Goal: Communication & Community: Answer question/provide support

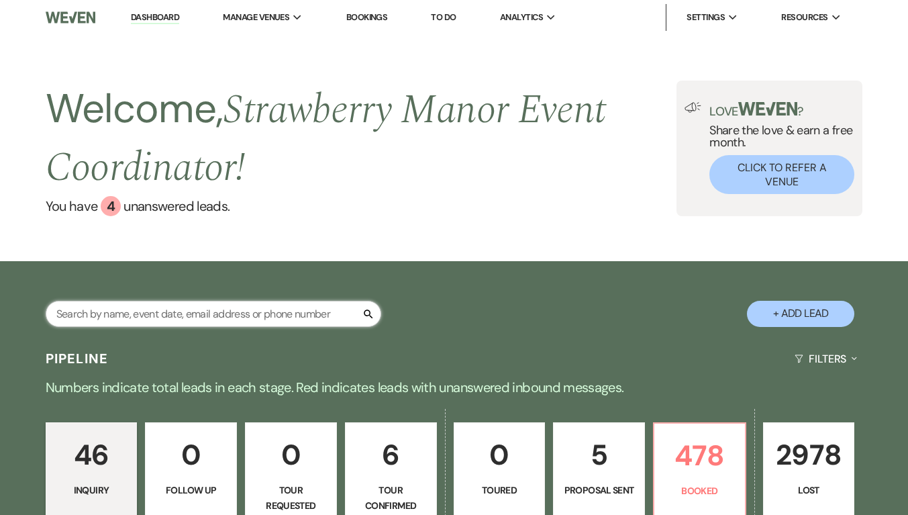
click at [241, 319] on input "text" at bounding box center [214, 314] width 336 height 26
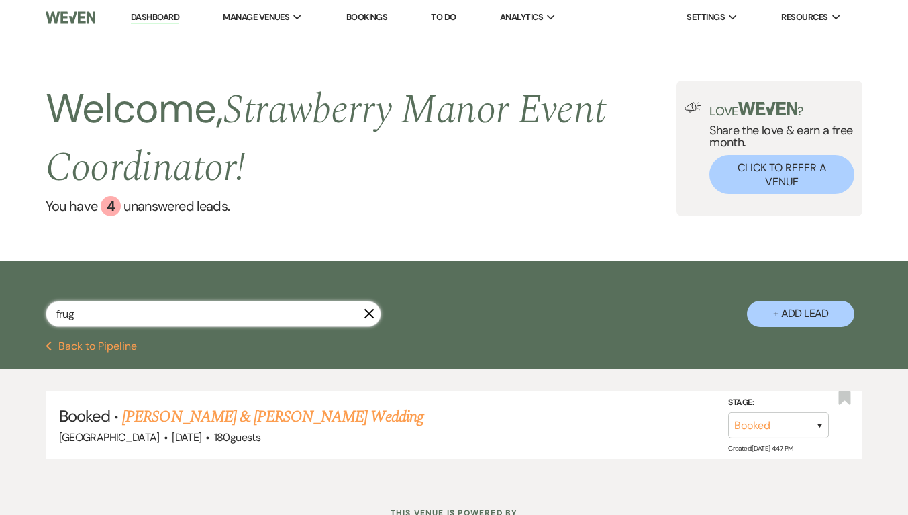
type input "frug"
click at [291, 425] on link "[PERSON_NAME] & [PERSON_NAME] Wedding" at bounding box center [272, 417] width 301 height 24
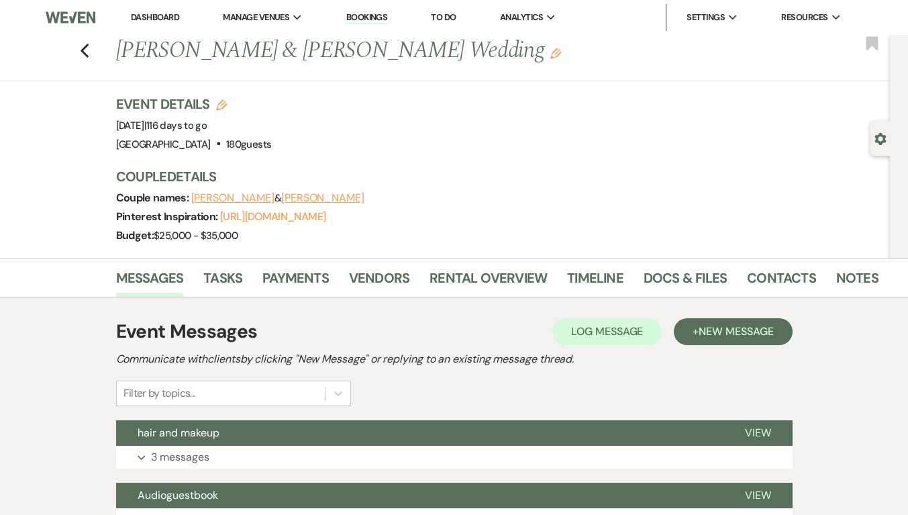
scroll to position [201, 0]
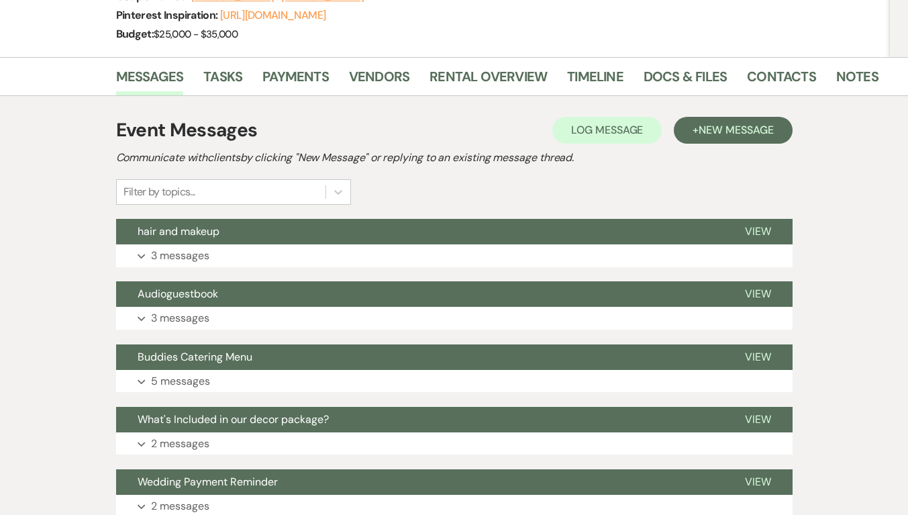
click at [188, 314] on p "3 messages" at bounding box center [180, 317] width 58 height 17
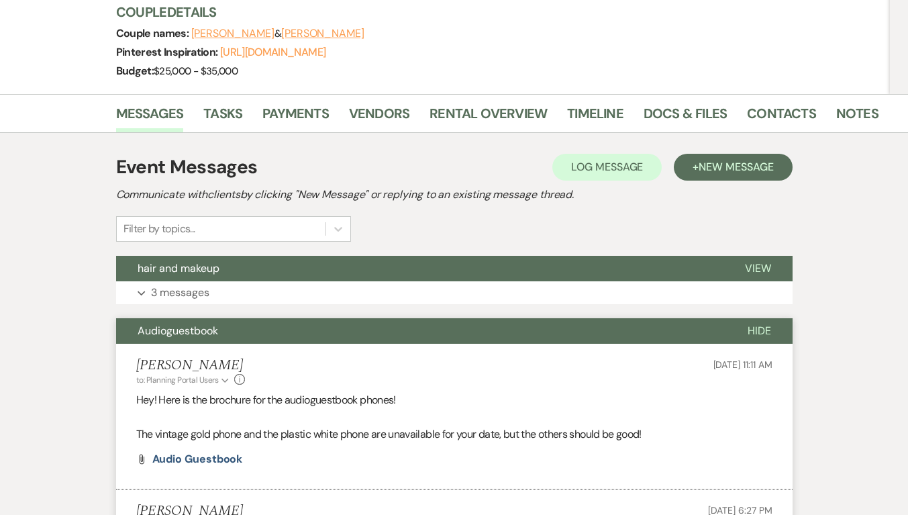
scroll to position [0, 0]
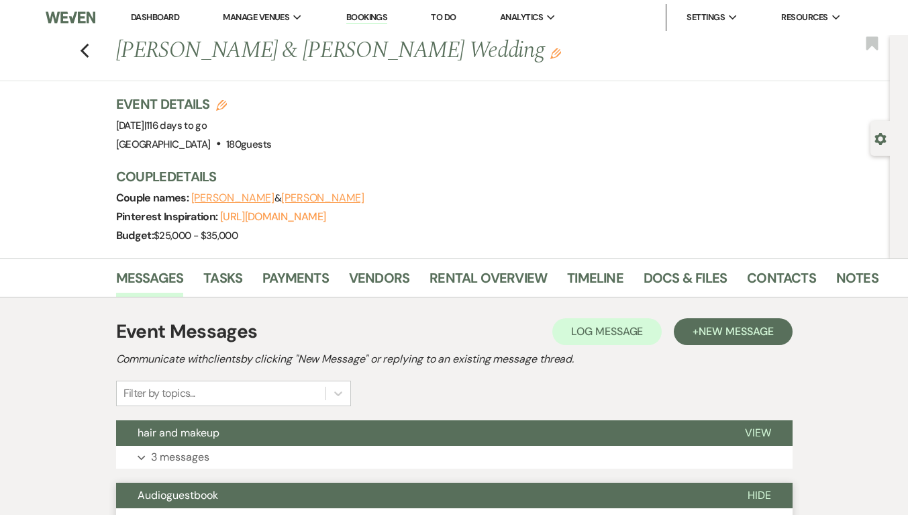
click at [90, 51] on icon "Previous" at bounding box center [85, 51] width 10 height 16
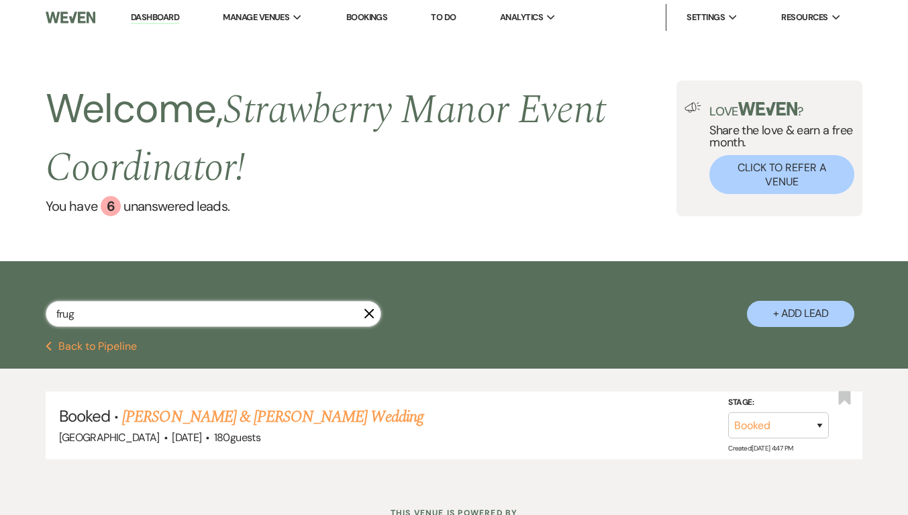
click at [238, 314] on input "frug" at bounding box center [214, 314] width 336 height 26
click at [370, 321] on input "frug" at bounding box center [214, 314] width 336 height 26
click at [372, 314] on icon "X" at bounding box center [369, 313] width 11 height 11
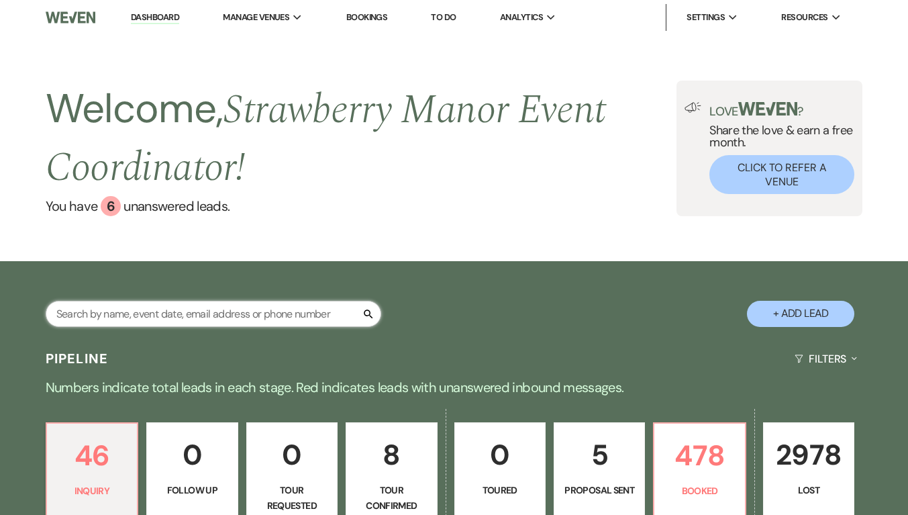
click at [228, 320] on input "text" at bounding box center [214, 314] width 336 height 26
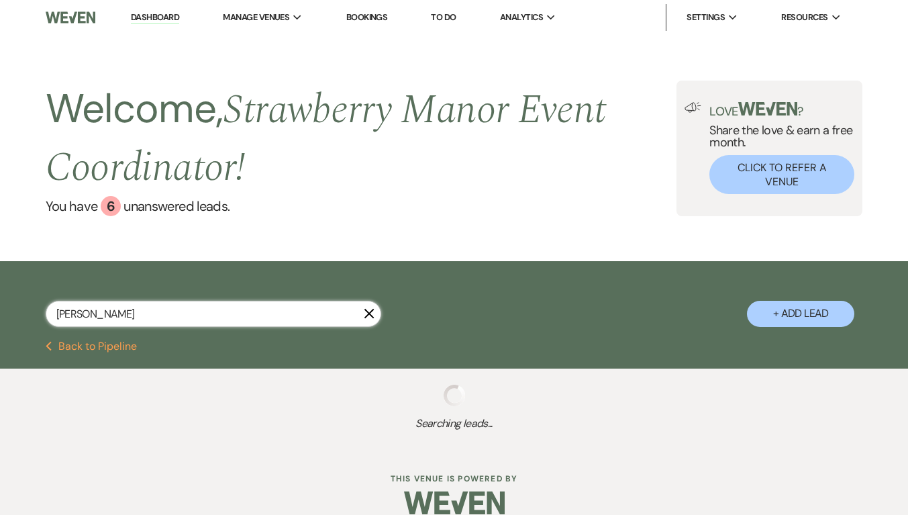
type input "[PERSON_NAME]"
select select "8"
select select "5"
select select "8"
select select "5"
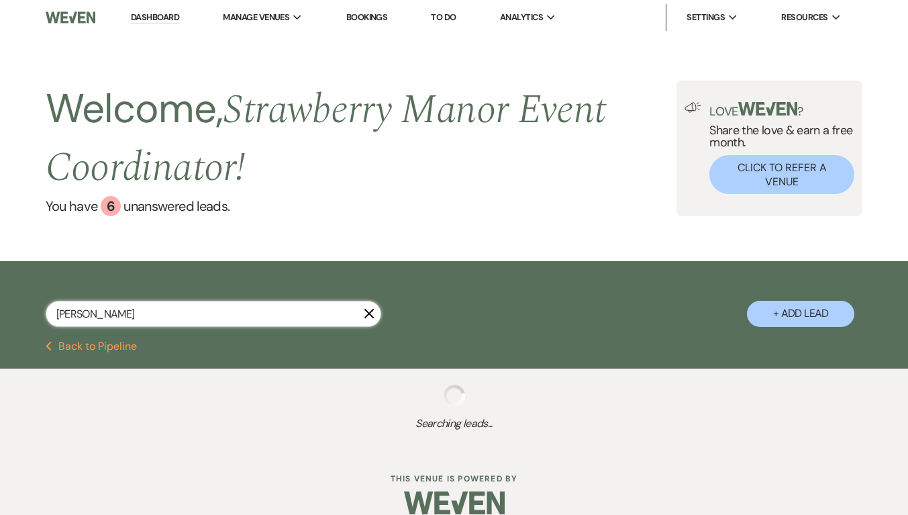
select select "8"
select select "5"
select select "8"
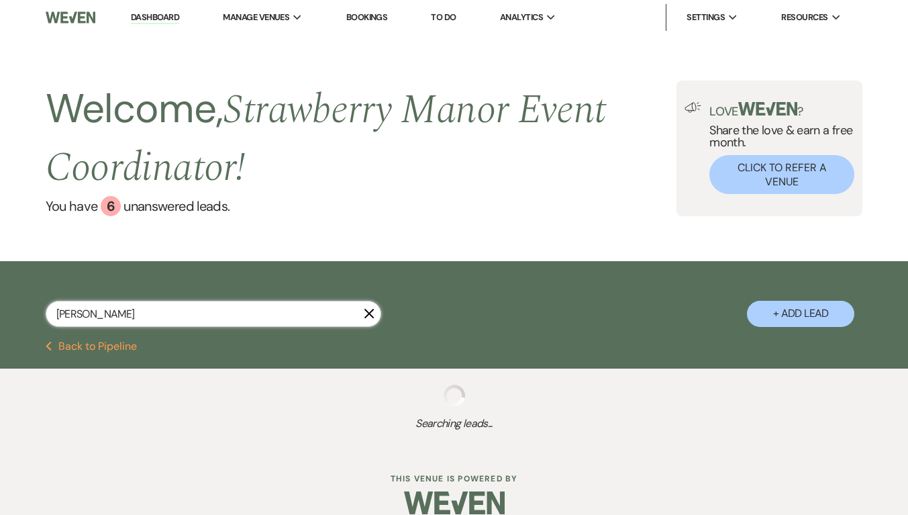
select select "5"
select select "8"
select select "5"
select select "8"
select select "5"
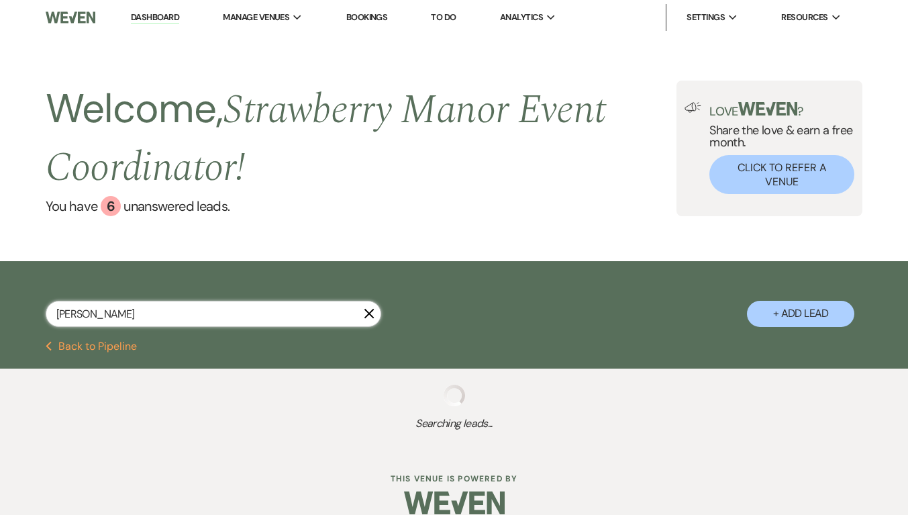
select select "8"
select select "5"
select select "8"
select select "5"
select select "8"
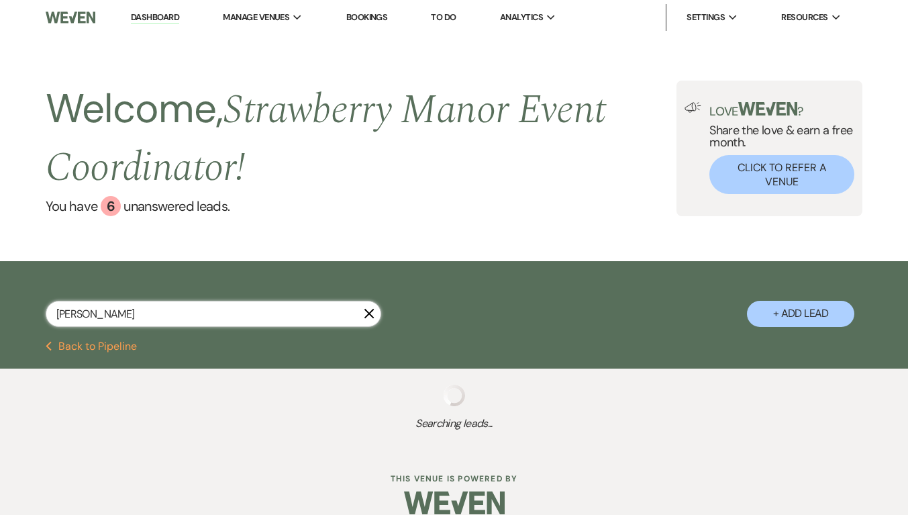
select select "5"
select select "8"
select select "5"
select select "8"
select select "3"
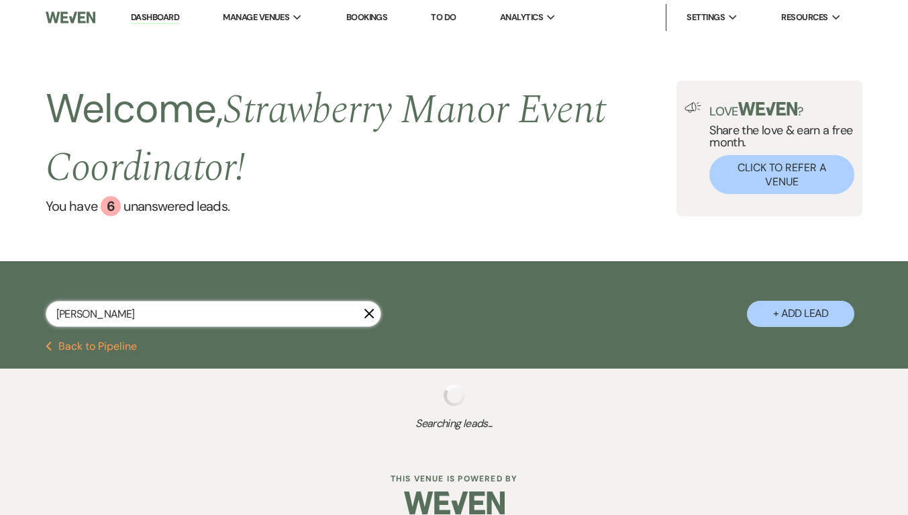
select select "8"
select select "5"
select select "8"
select select "3"
select select "8"
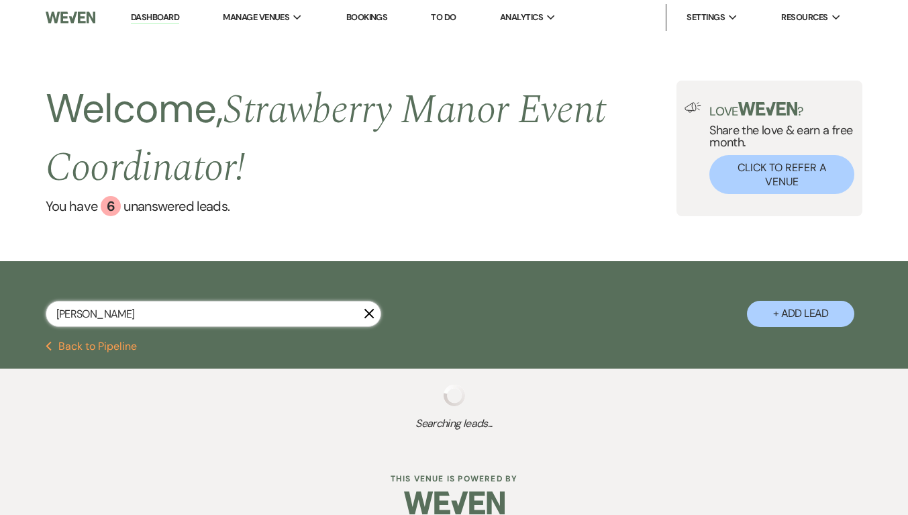
select select "5"
select select "8"
select select "5"
select select "8"
select select "5"
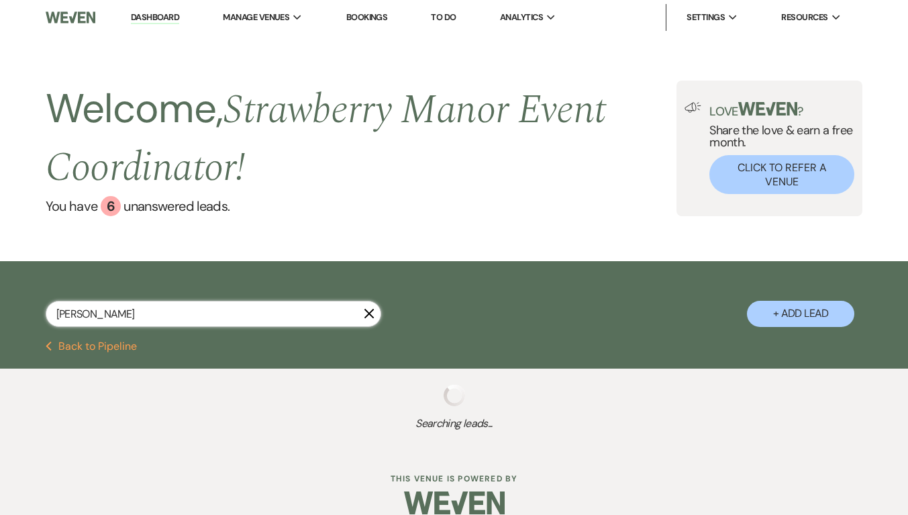
select select "8"
select select "5"
select select "8"
select select "5"
select select "8"
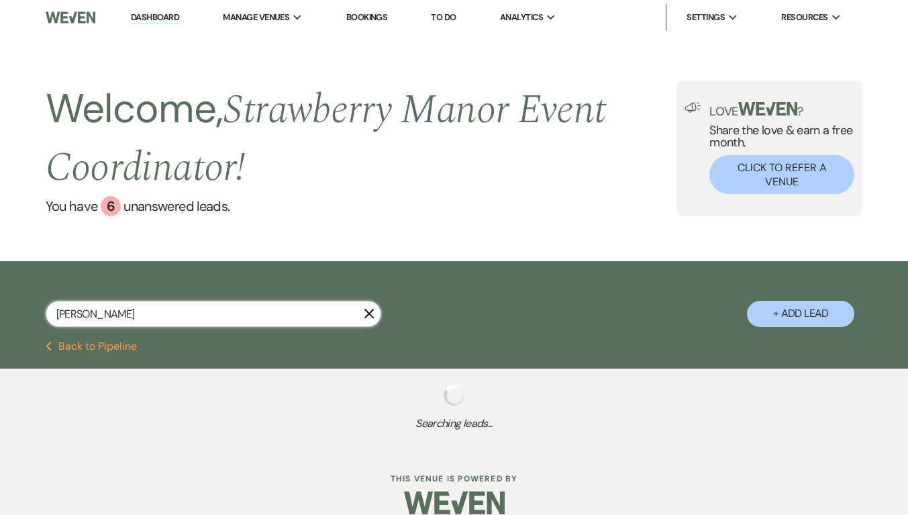
select select "5"
select select "8"
select select "5"
select select "8"
select select "5"
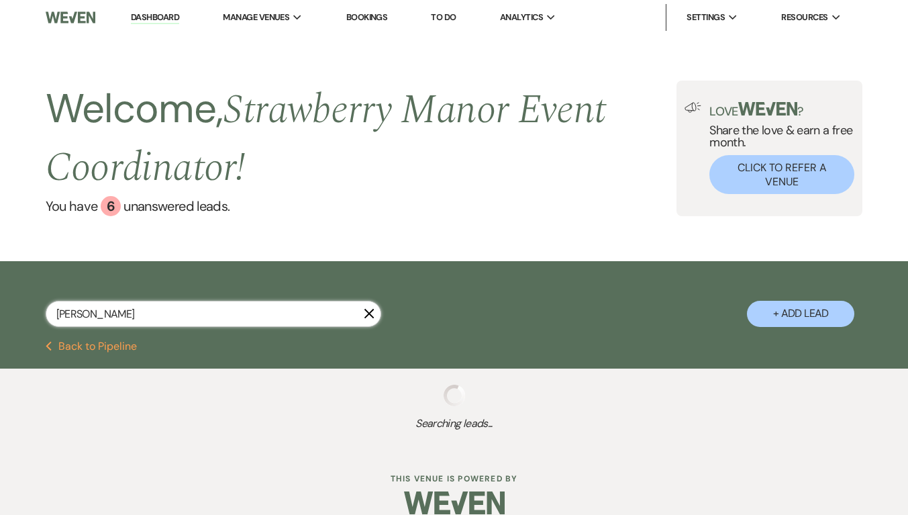
select select "8"
select select "5"
select select "8"
select select "5"
select select "8"
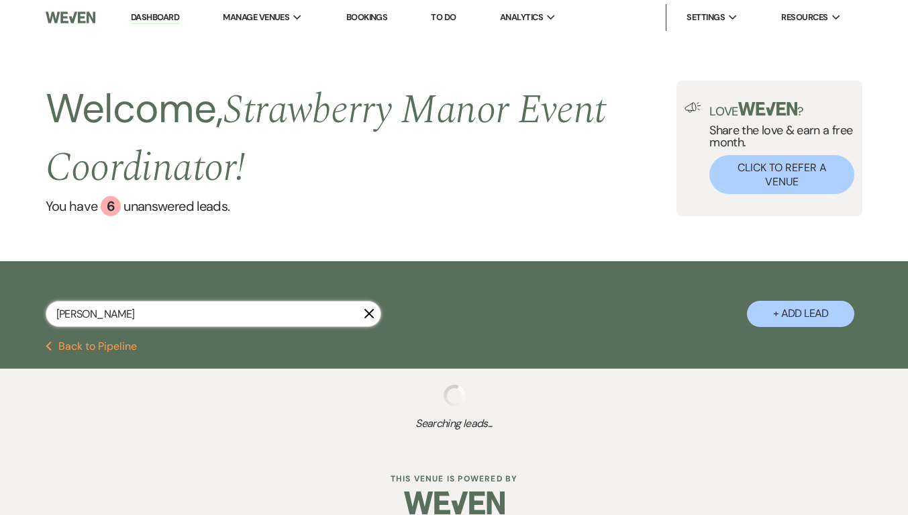
select select "5"
select select "8"
select select "5"
select select "8"
select select "5"
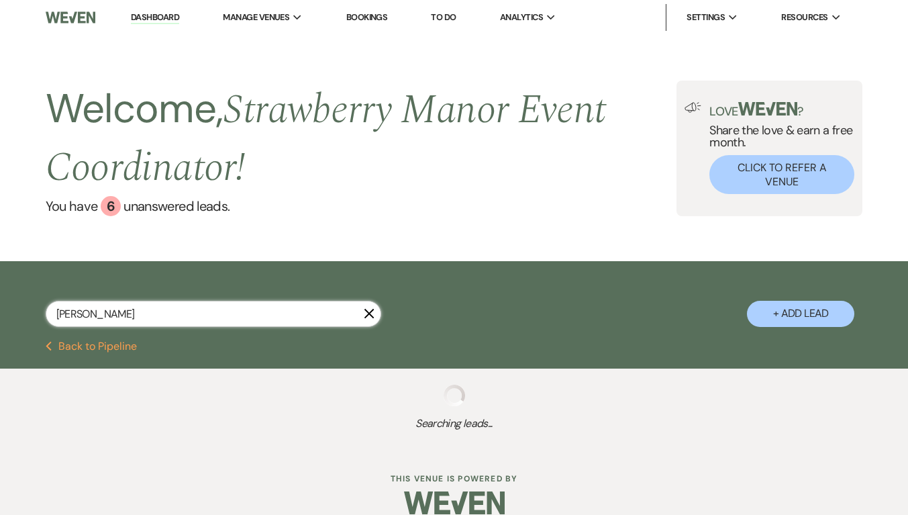
select select "8"
select select "5"
select select "8"
select select "4"
select select "8"
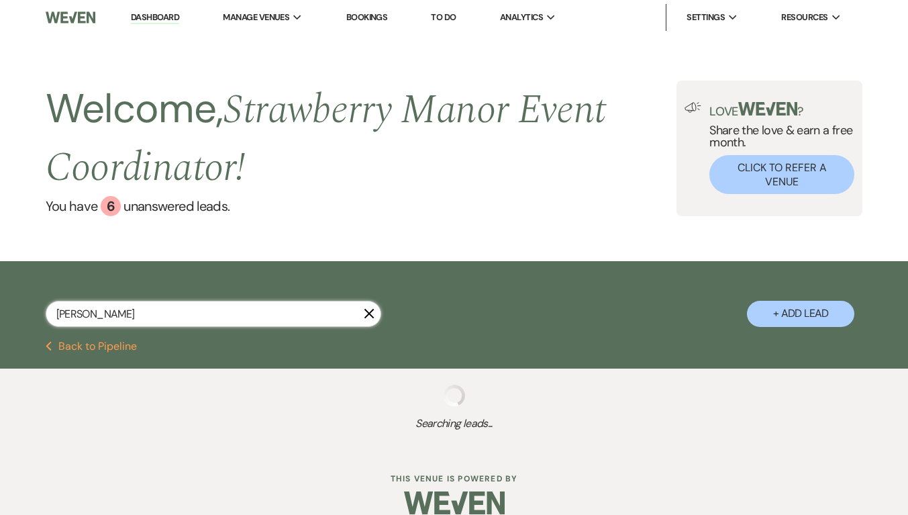
select select "5"
select select "8"
select select "5"
select select "8"
select select "5"
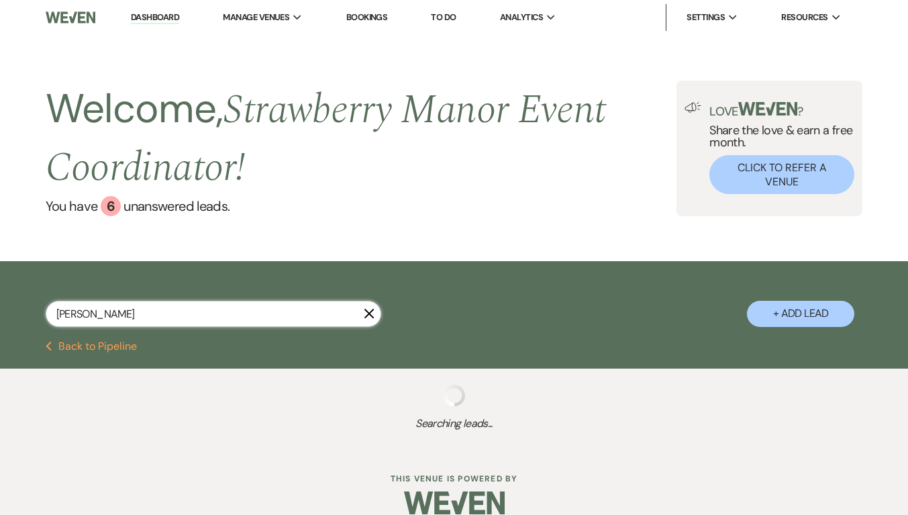
select select "8"
select select "5"
select select "8"
select select "5"
select select "8"
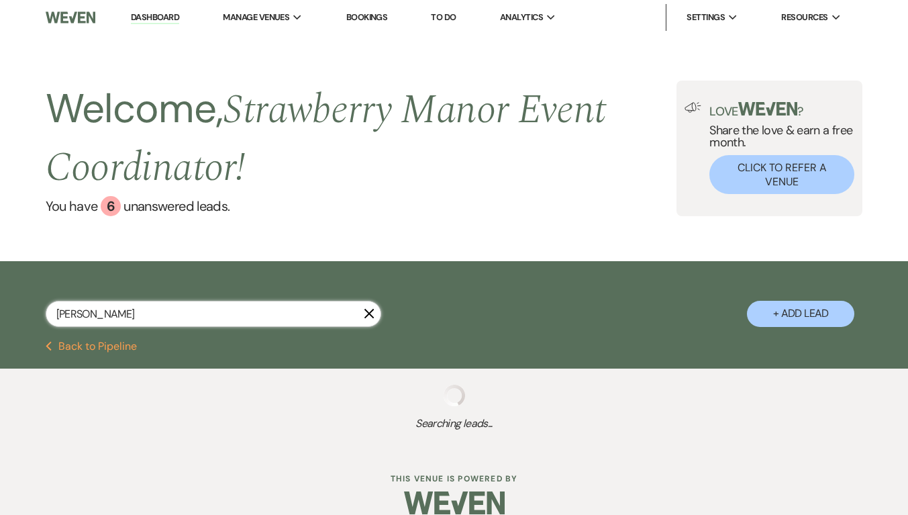
select select "5"
select select "8"
select select "5"
select select "8"
select select "5"
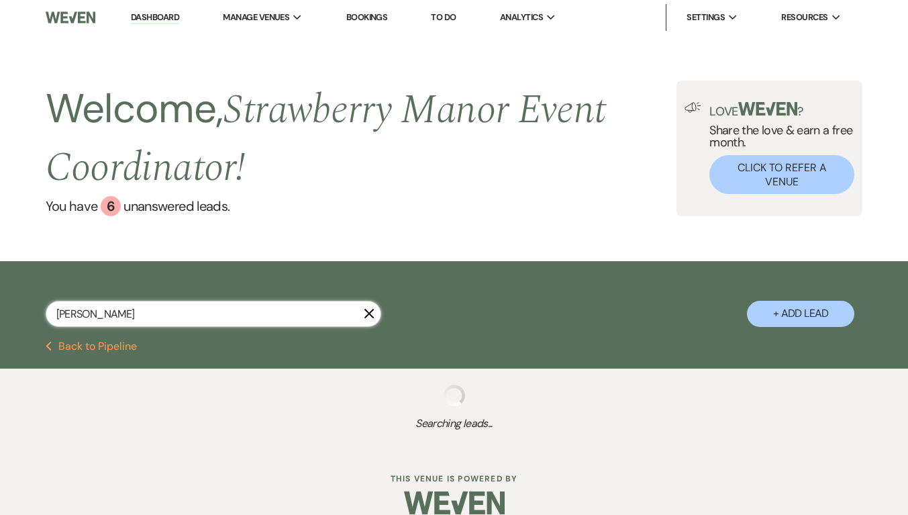
select select "8"
select select "5"
select select "8"
select select "4"
select select "8"
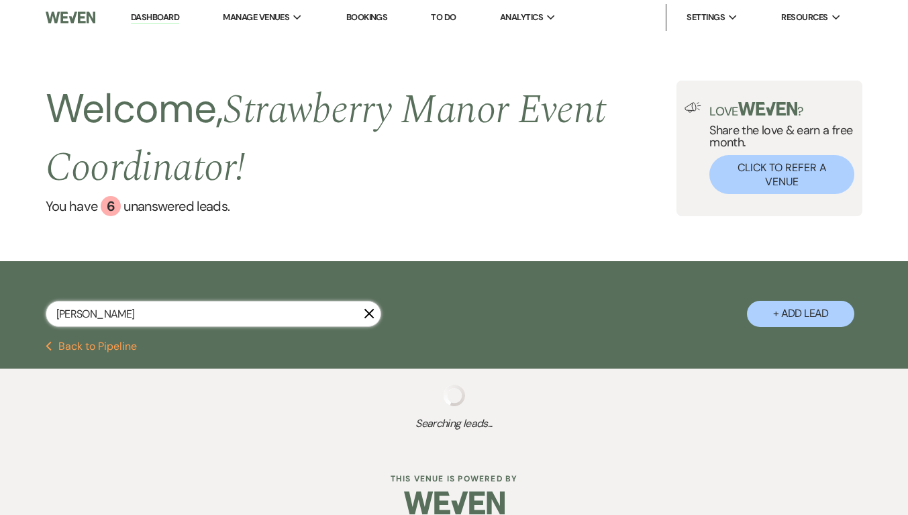
select select "5"
select select "8"
select select "5"
select select "8"
select select "5"
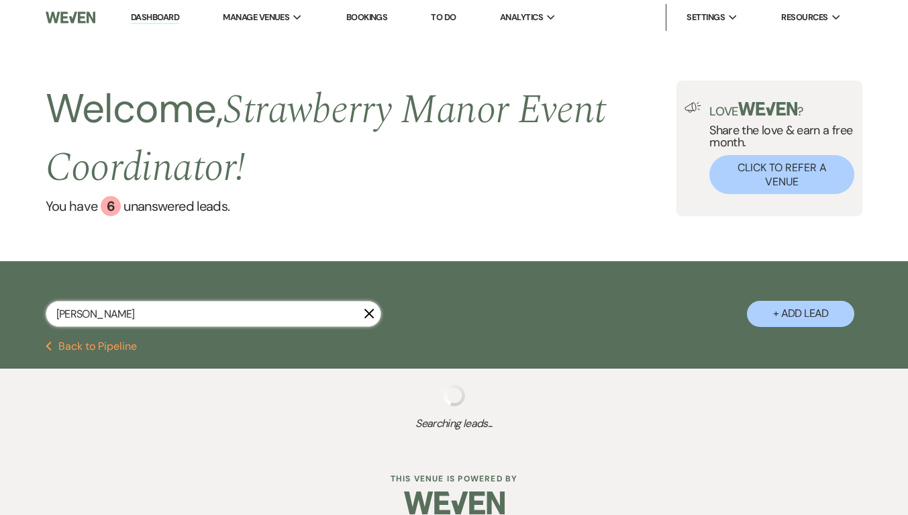
select select "8"
select select "6"
select select "8"
select select "5"
select select "8"
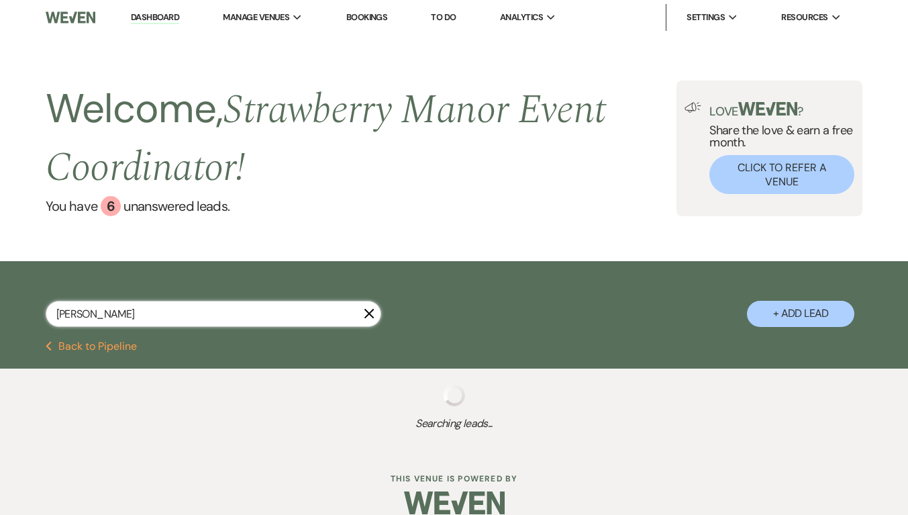
select select "5"
select select "8"
select select "5"
select select "8"
select select "5"
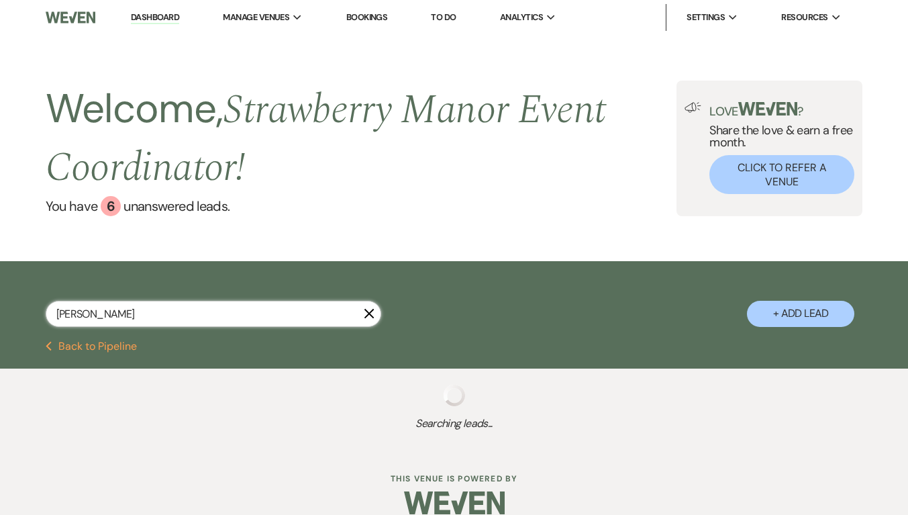
select select "8"
select select "5"
select select "8"
select select "5"
select select "8"
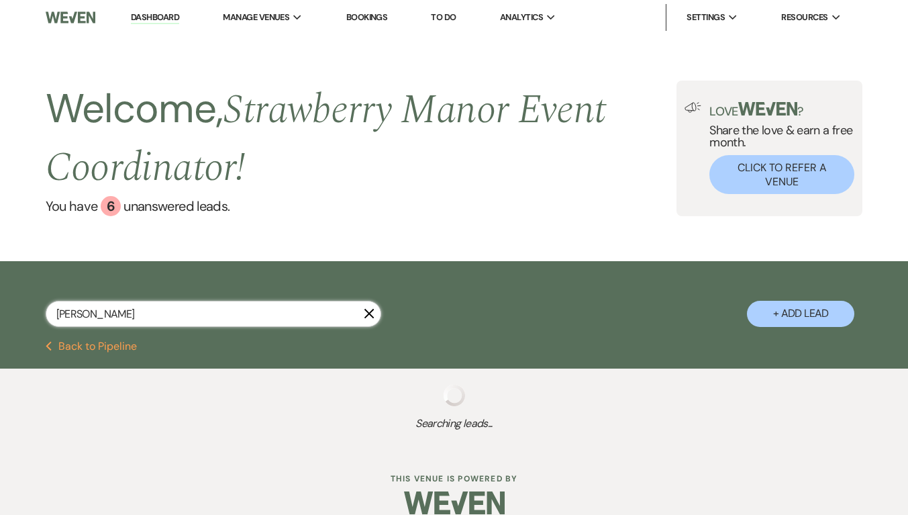
select select "5"
select select "8"
select select "5"
select select "8"
select select "5"
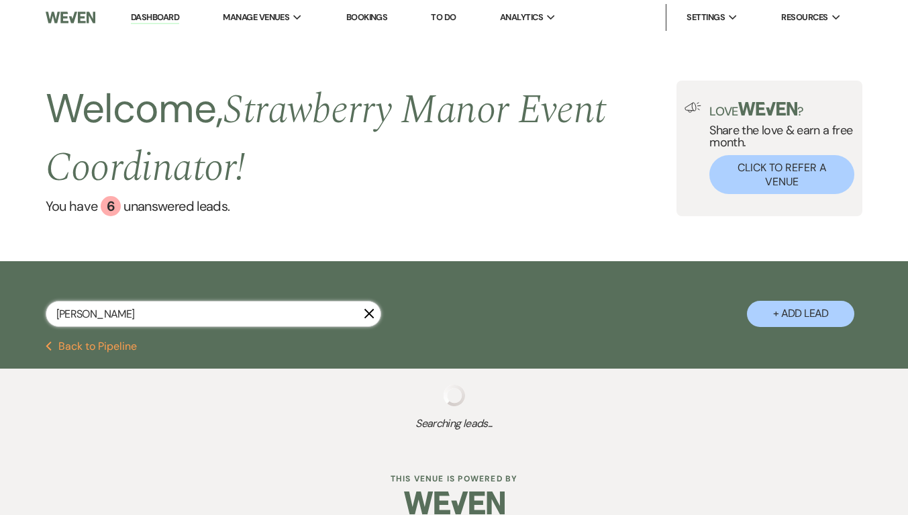
select select "8"
select select "5"
select select "8"
select select "1"
select select "8"
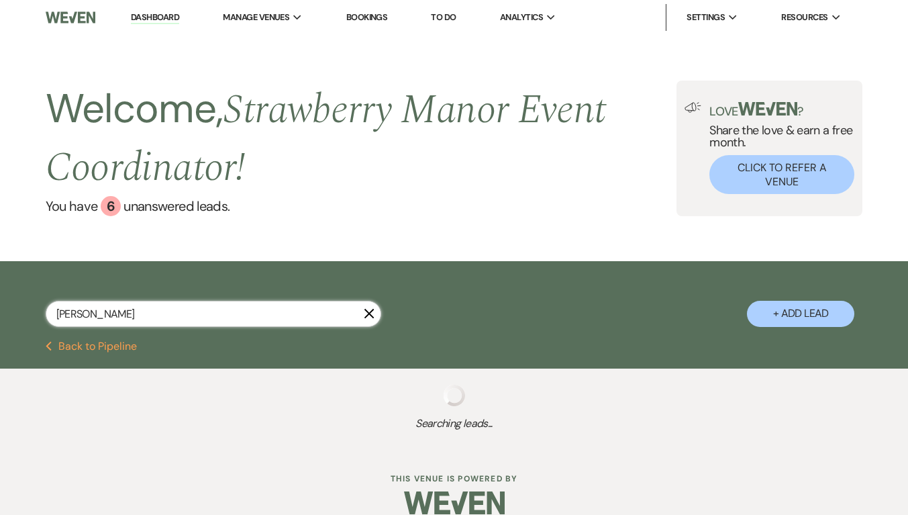
select select "5"
select select "8"
select select "5"
select select "8"
select select "6"
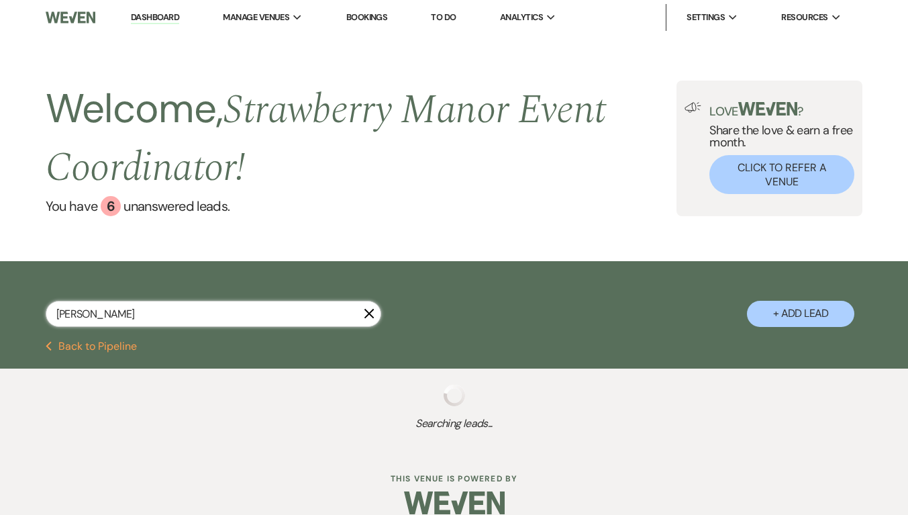
select select "8"
select select "5"
select select "8"
select select "5"
select select "8"
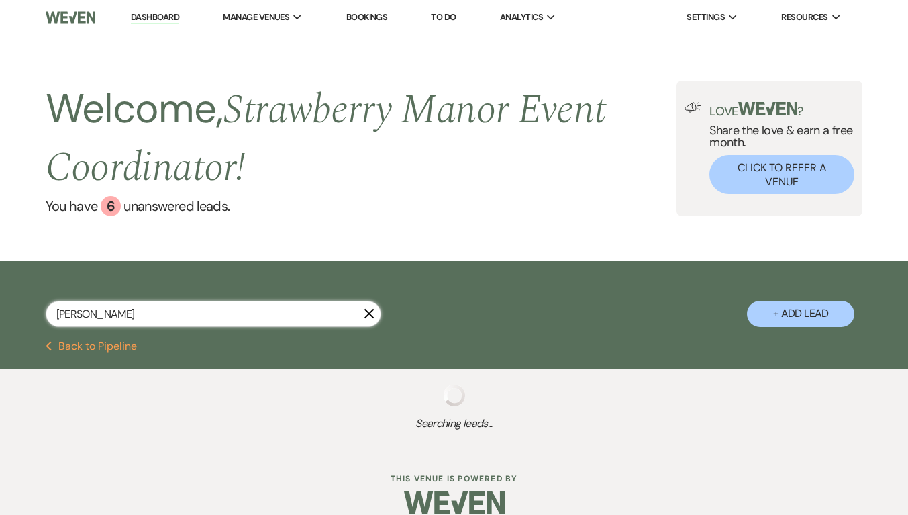
select select "5"
select select "8"
select select "5"
select select "8"
select select "5"
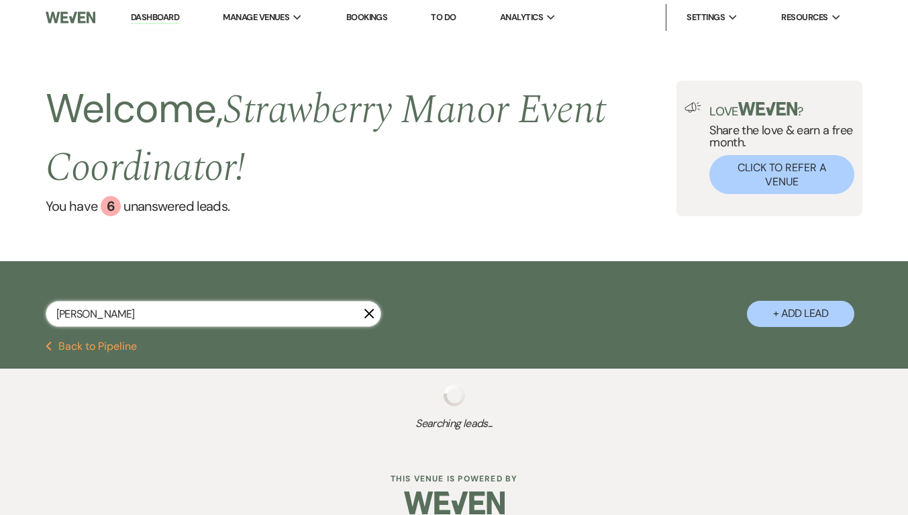
select select "8"
select select "5"
select select "8"
select select "5"
select select "8"
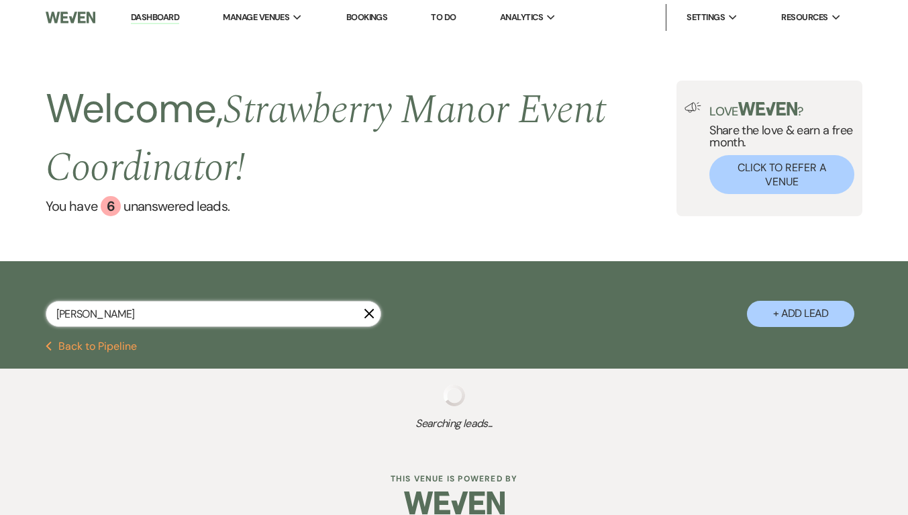
select select "5"
select select "8"
select select "5"
select select "8"
select select "5"
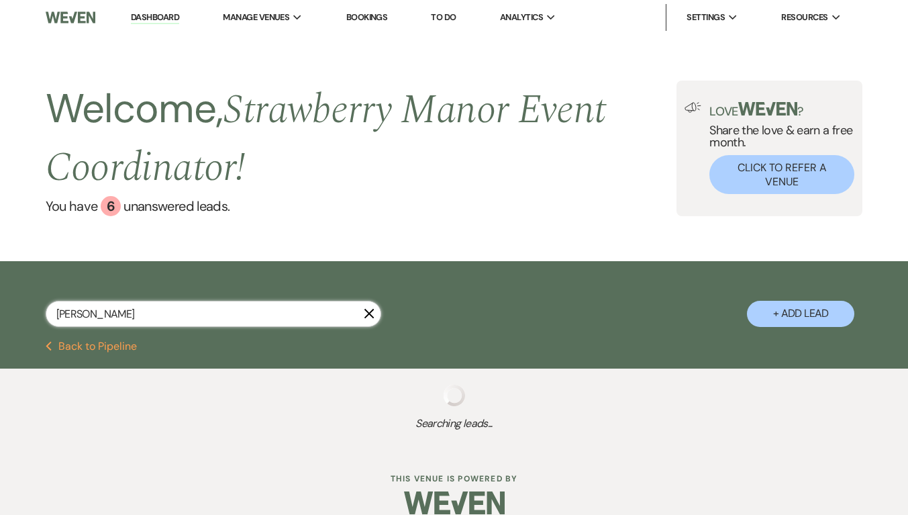
select select "8"
select select "5"
select select "8"
select select "4"
select select "8"
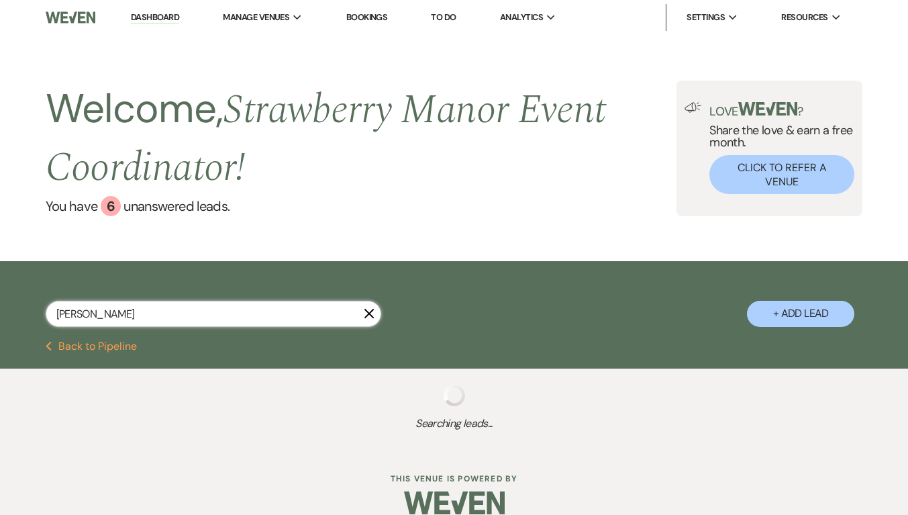
select select "5"
select select "8"
select select "5"
select select "8"
select select "5"
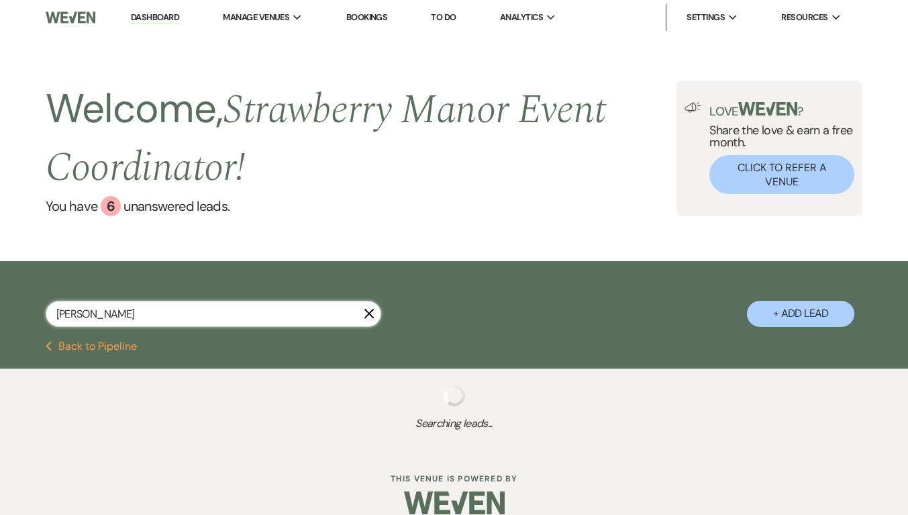
select select "8"
select select "5"
select select "8"
select select "5"
select select "8"
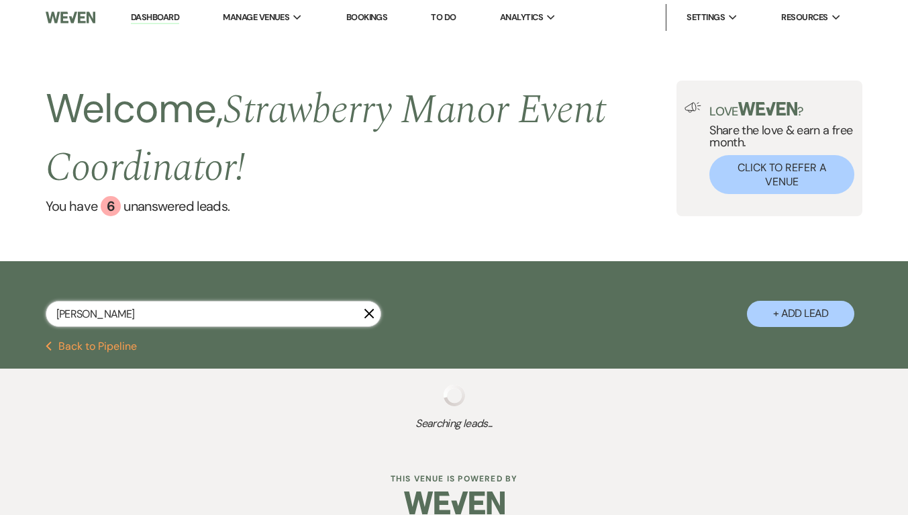
select select "5"
select select "8"
select select "5"
select select "8"
select select "5"
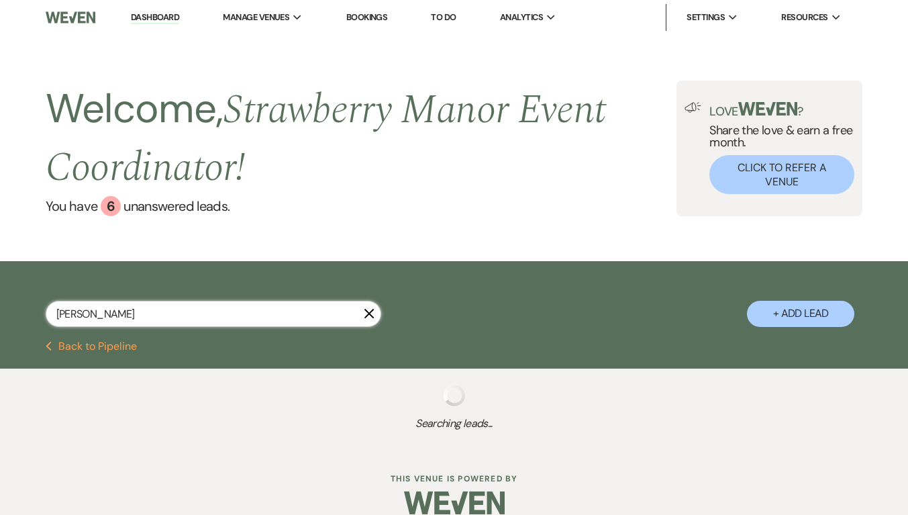
select select "8"
select select "5"
select select "8"
select select "5"
select select "8"
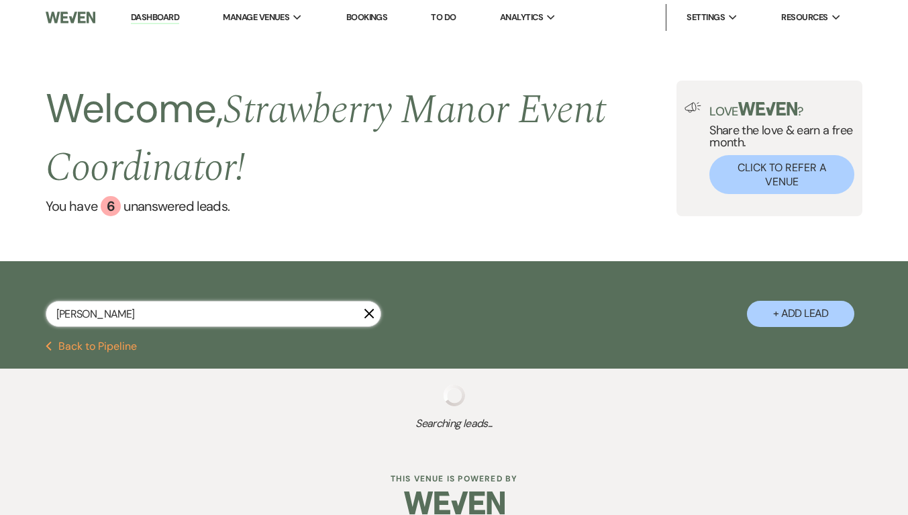
select select "5"
select select "8"
select select "5"
select select "8"
select select "5"
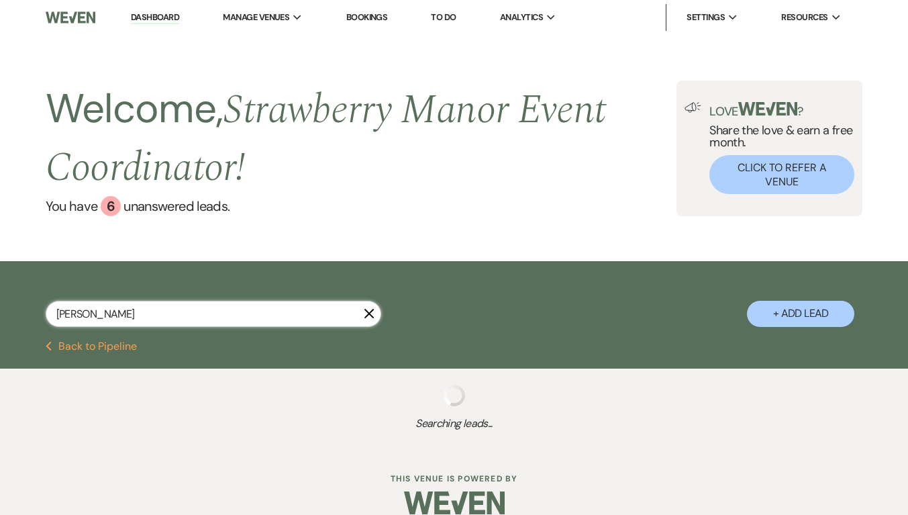
select select "8"
select select "5"
select select "8"
select select "5"
select select "8"
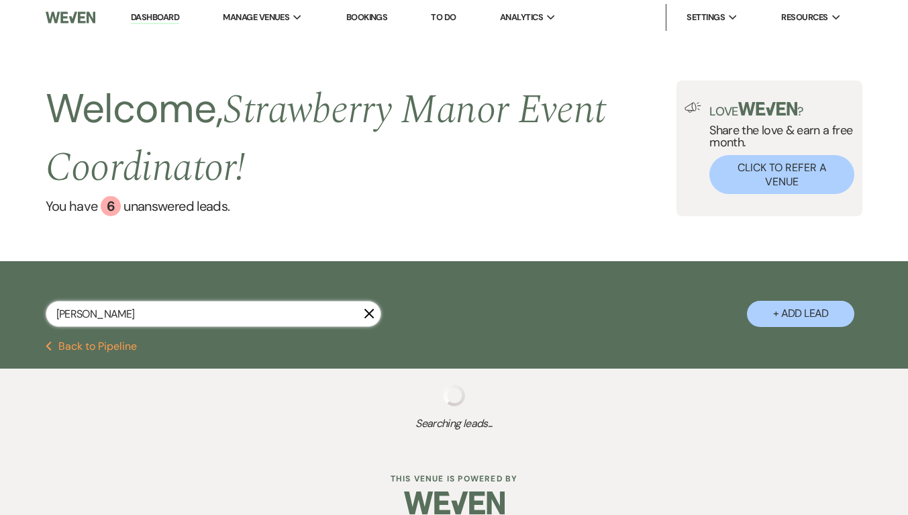
select select "5"
select select "8"
select select "5"
select select "8"
select select "3"
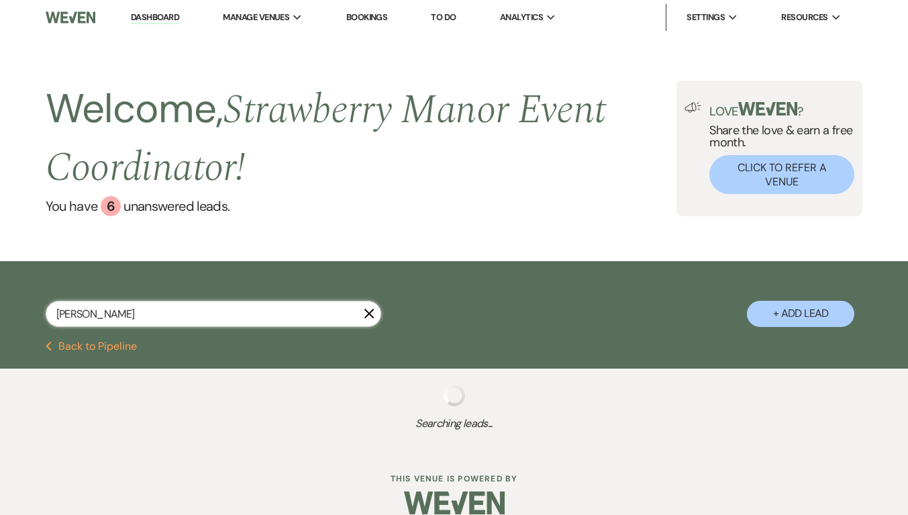
select select "8"
select select "3"
select select "8"
select select "5"
select select "8"
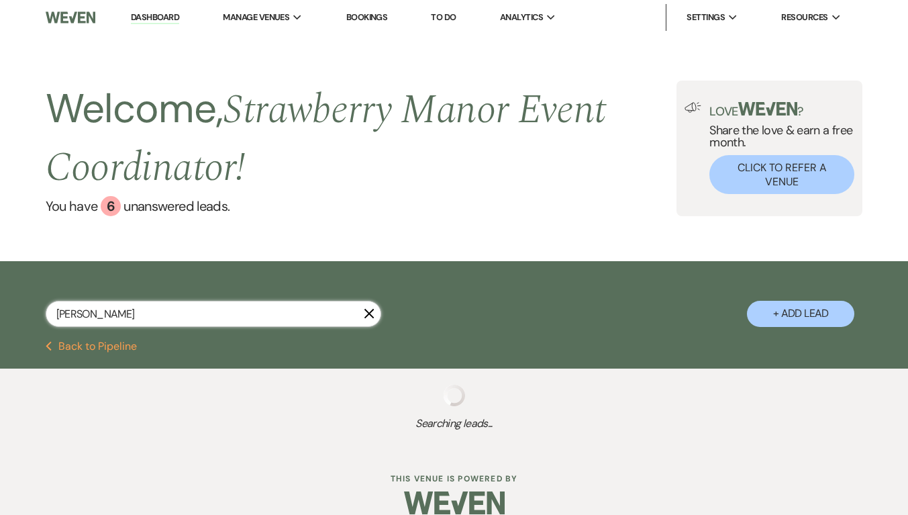
select select "5"
select select "8"
select select "5"
select select "8"
select select "4"
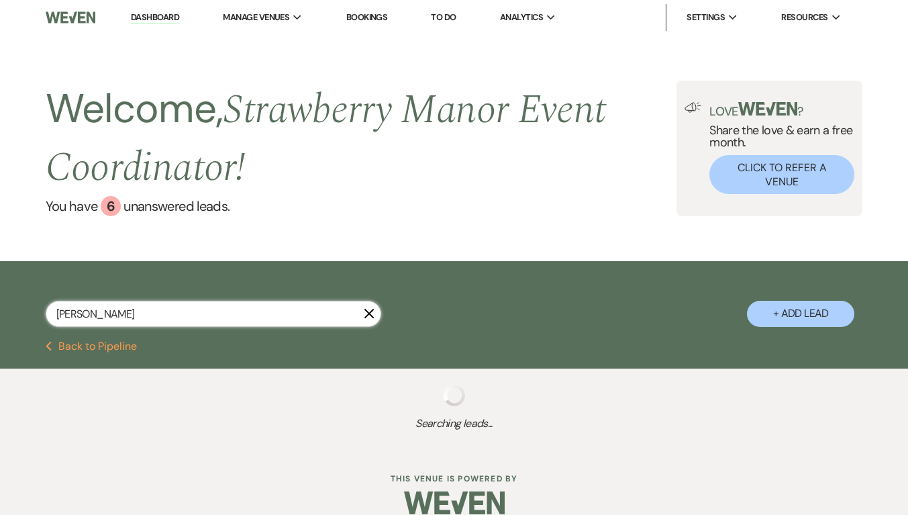
select select "8"
select select "4"
select select "8"
select select "5"
select select "8"
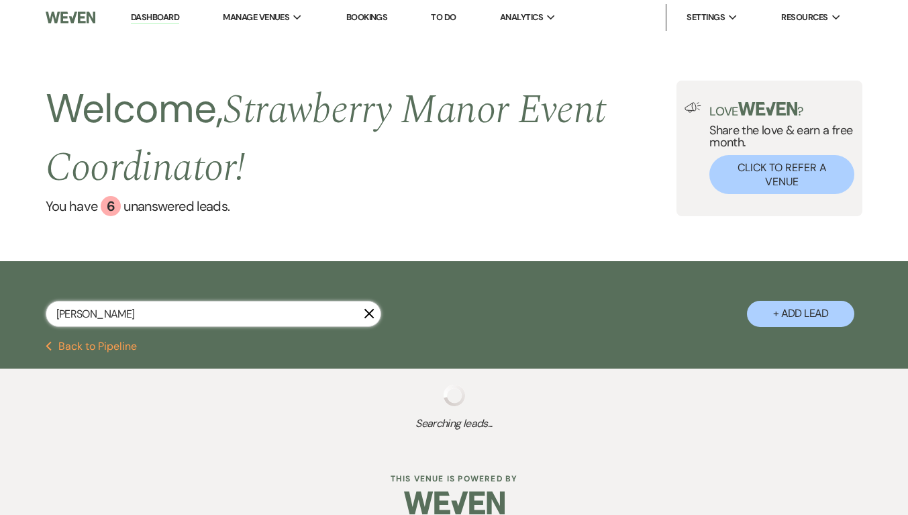
select select "5"
select select "8"
select select "4"
select select "8"
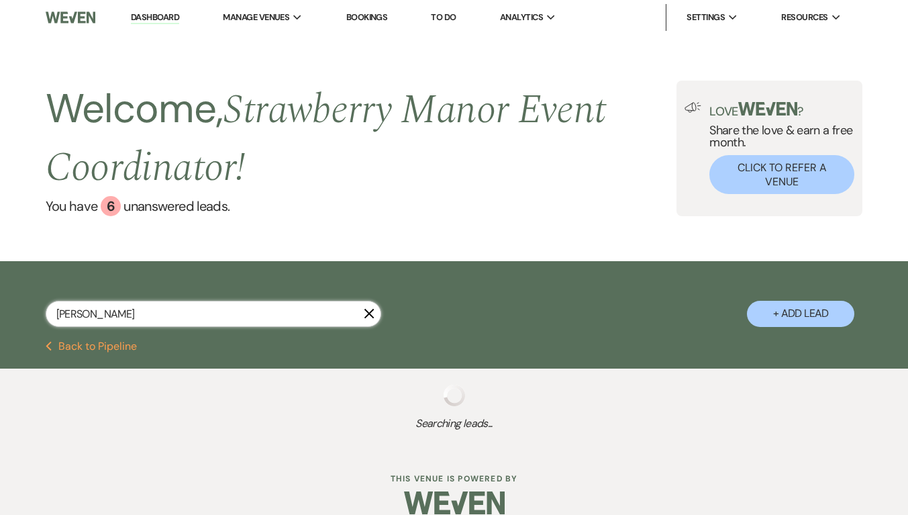
select select "8"
select select "5"
select select "8"
select select "5"
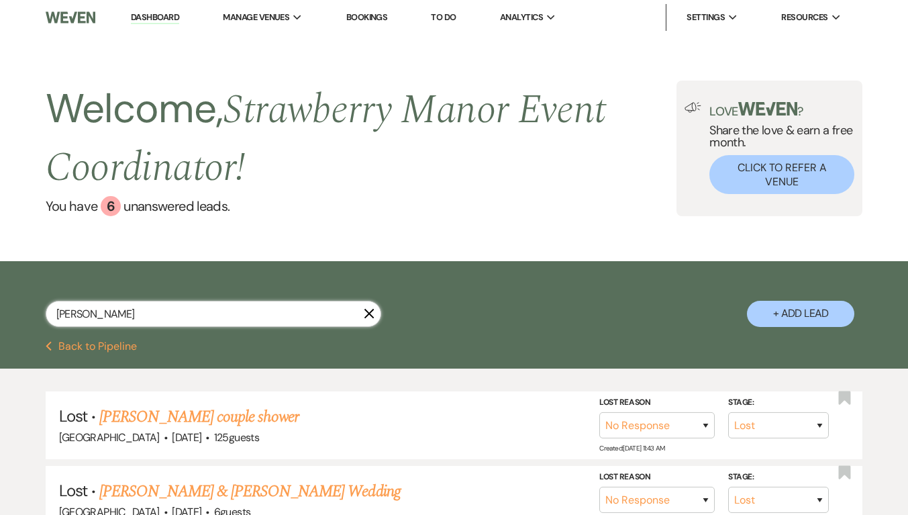
scroll to position [268, 0]
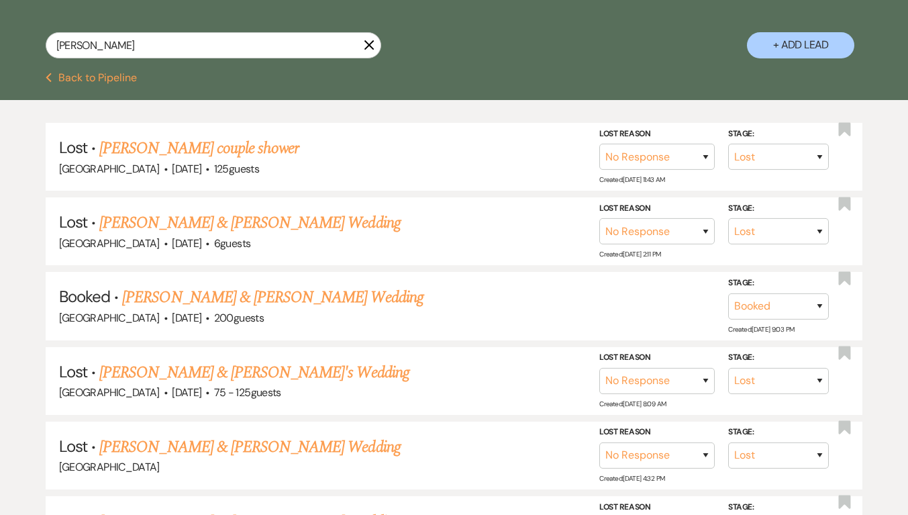
click at [273, 297] on link "[PERSON_NAME] & [PERSON_NAME] Wedding" at bounding box center [272, 297] width 301 height 24
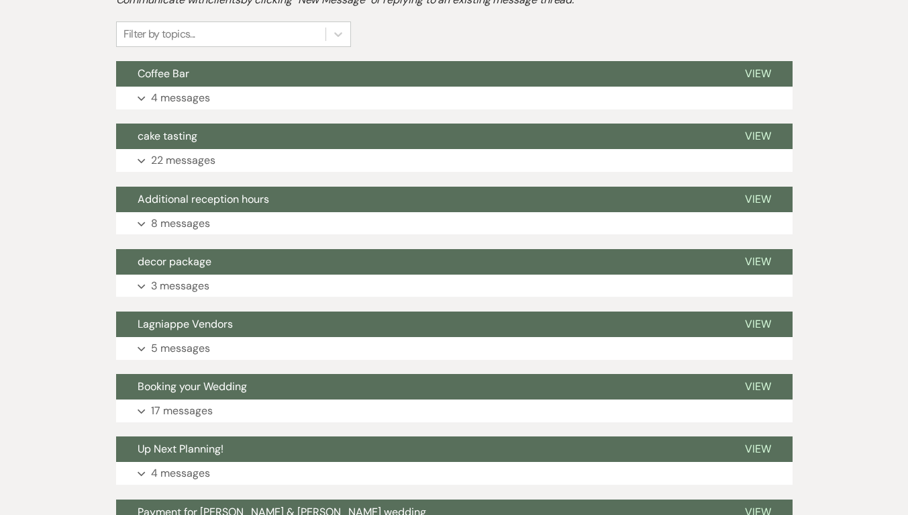
scroll to position [112, 0]
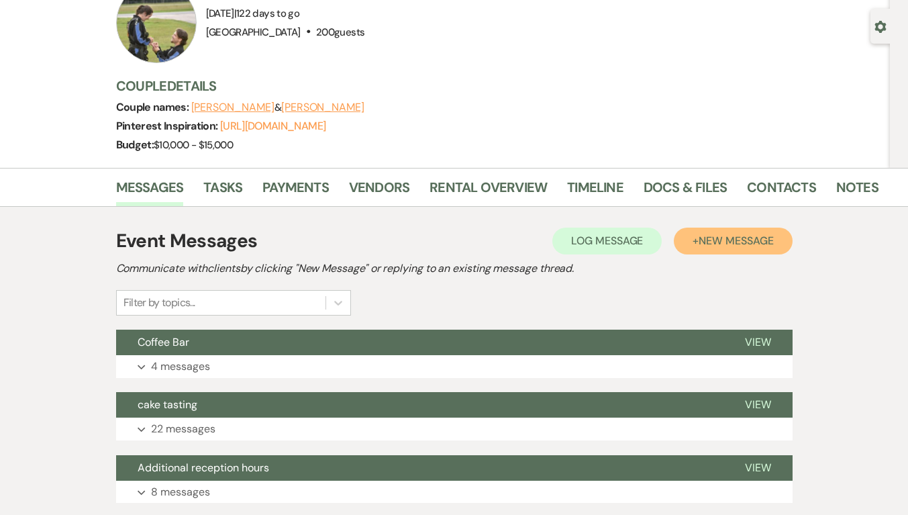
click at [728, 233] on button "+ New Message" at bounding box center [733, 241] width 118 height 27
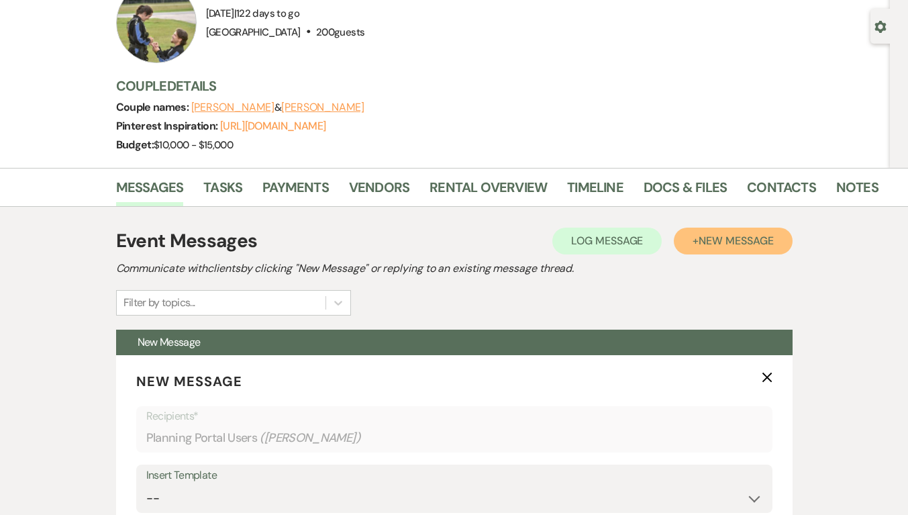
scroll to position [246, 0]
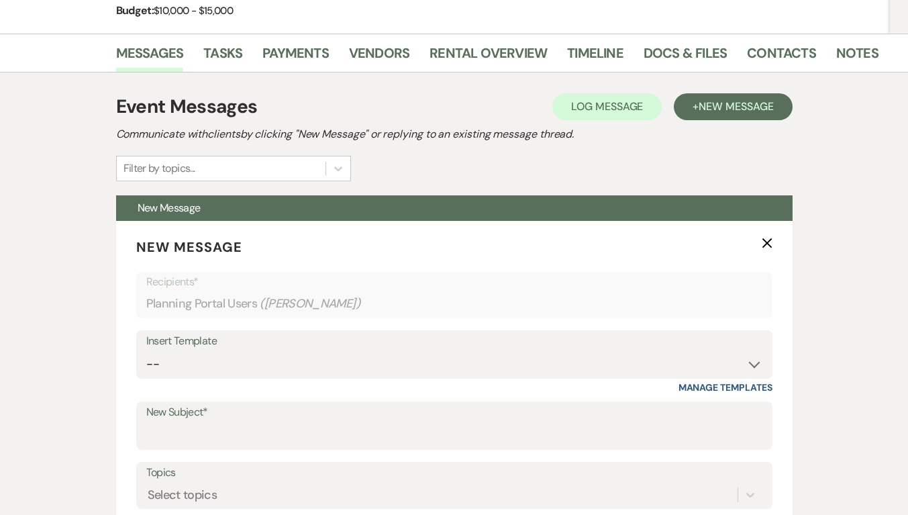
click at [285, 422] on label "New Subject*" at bounding box center [454, 412] width 616 height 19
click at [285, 422] on input "New Subject*" at bounding box center [454, 435] width 616 height 26
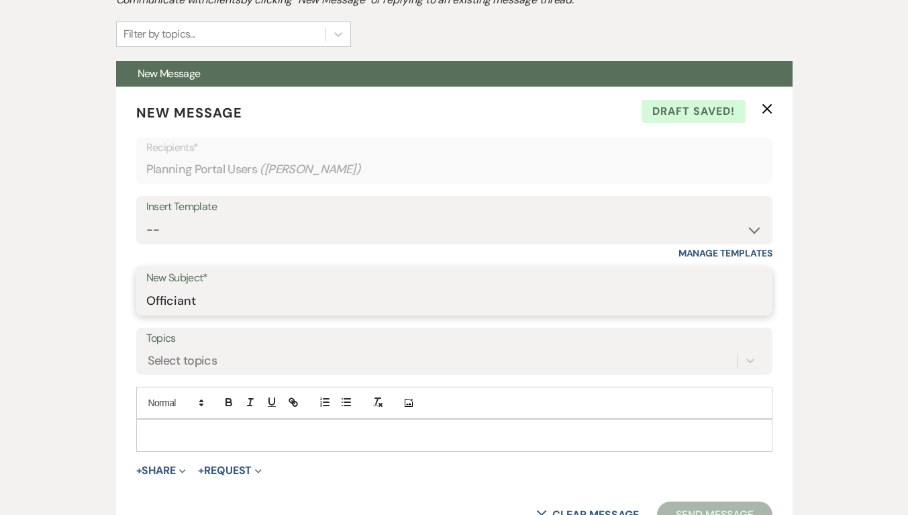
scroll to position [515, 0]
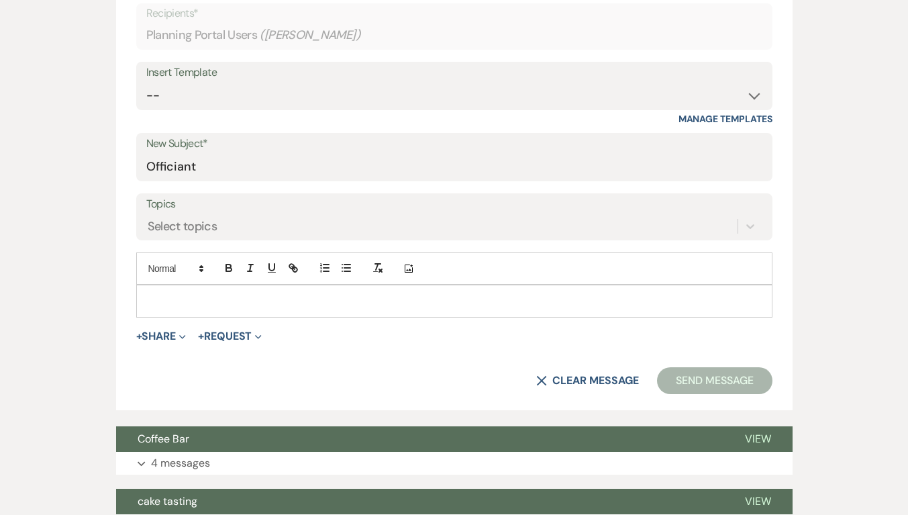
click at [359, 305] on p at bounding box center [454, 300] width 615 height 15
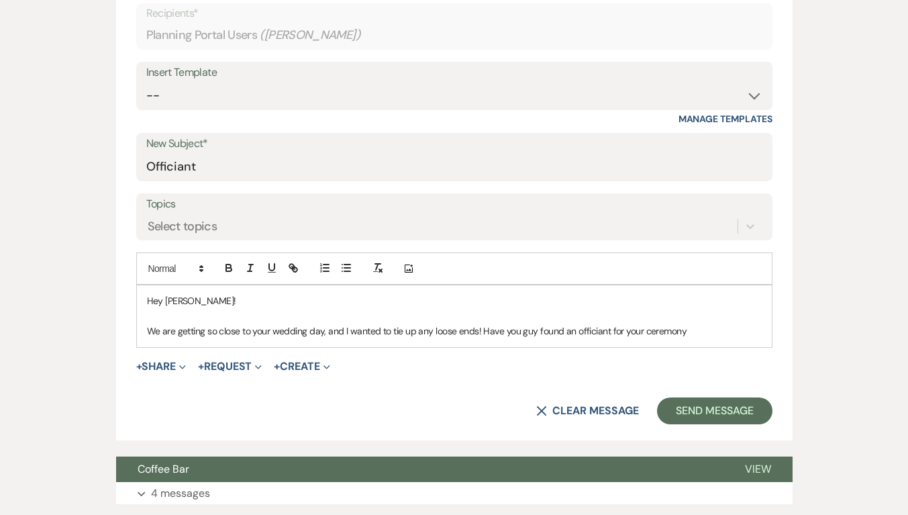
click at [530, 332] on p "We are getting so close to your wedding day, and I wanted to tie up any loose e…" at bounding box center [454, 331] width 615 height 15
click at [701, 334] on p "We are getting so close to your wedding day, and I wanted to tie up any loose e…" at bounding box center [454, 331] width 615 height 15
click at [719, 409] on button "Send Message" at bounding box center [714, 410] width 115 height 27
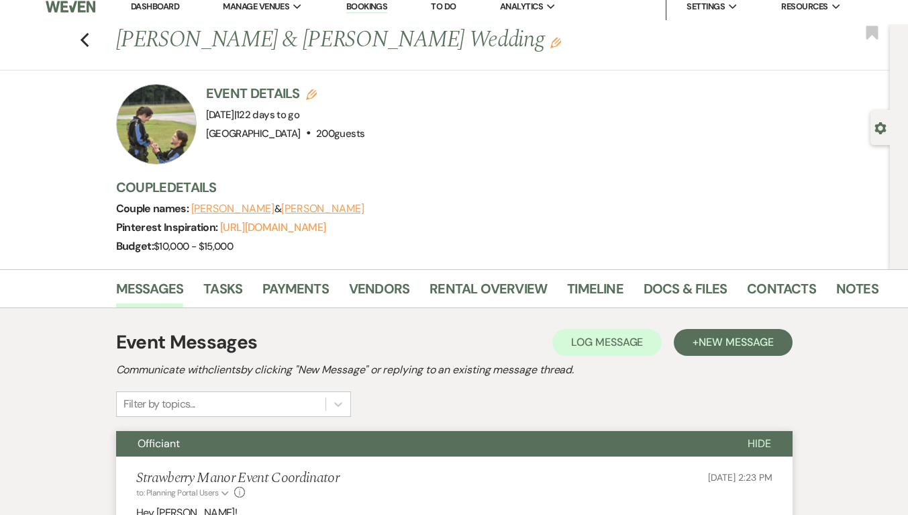
scroll to position [0, 0]
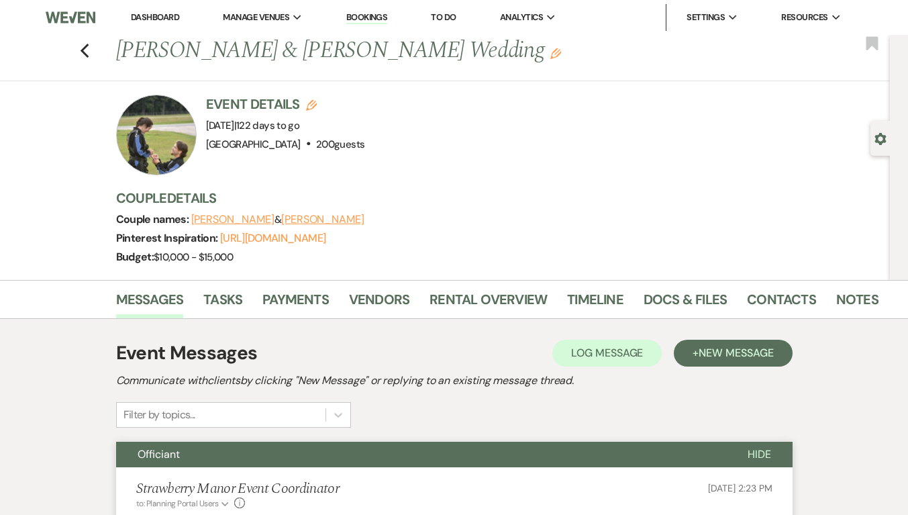
click at [88, 46] on icon "Previous" at bounding box center [85, 51] width 10 height 16
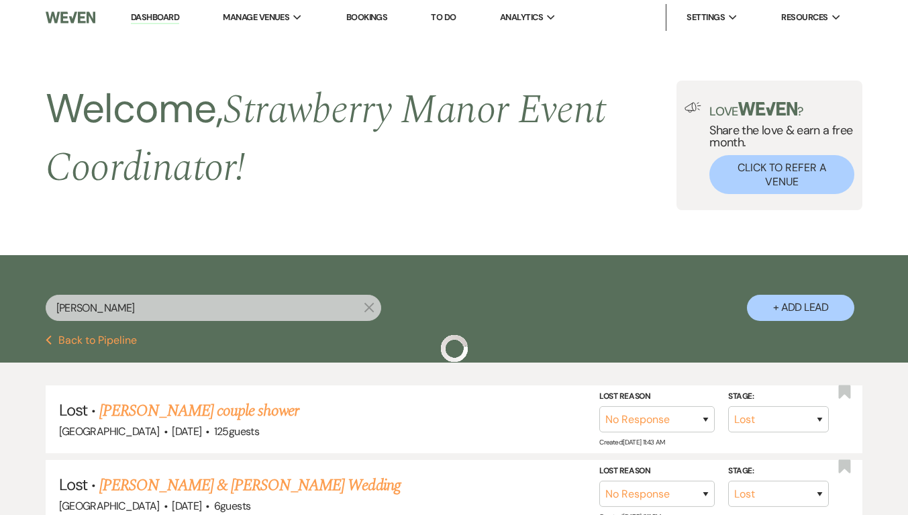
scroll to position [268, 0]
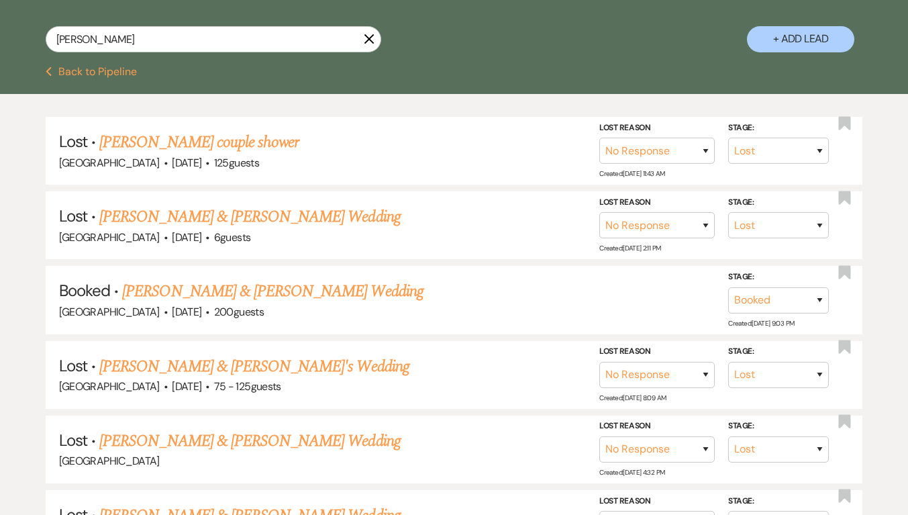
click at [90, 74] on button "Previous Back to Pipeline" at bounding box center [92, 71] width 92 height 11
